Goal: Navigation & Orientation: Find specific page/section

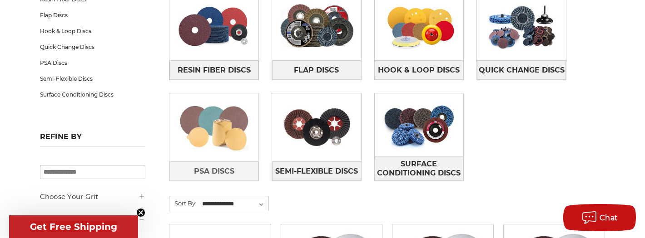
click at [203, 114] on img at bounding box center [213, 127] width 89 height 63
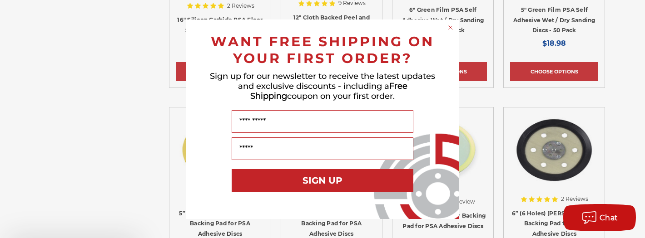
scroll to position [1454, 0]
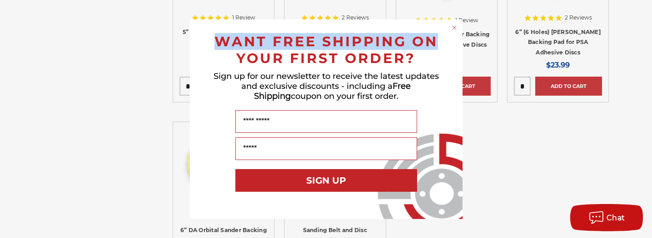
click at [458, 26] on div "Close dialog WANT FREE SHIPPING ON YOUR FIRST ORDER? Sign up for our newsletter…" at bounding box center [326, 120] width 273 height 200
click at [452, 26] on circle "Close dialog" at bounding box center [454, 27] width 9 height 9
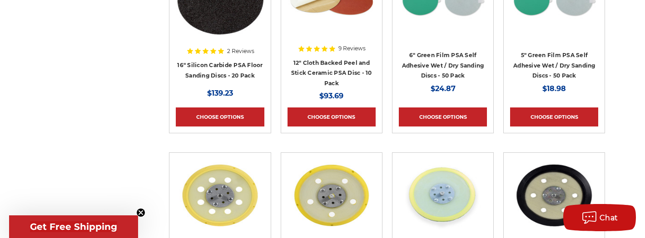
scroll to position [1181, 0]
